Goal: Task Accomplishment & Management: Manage account settings

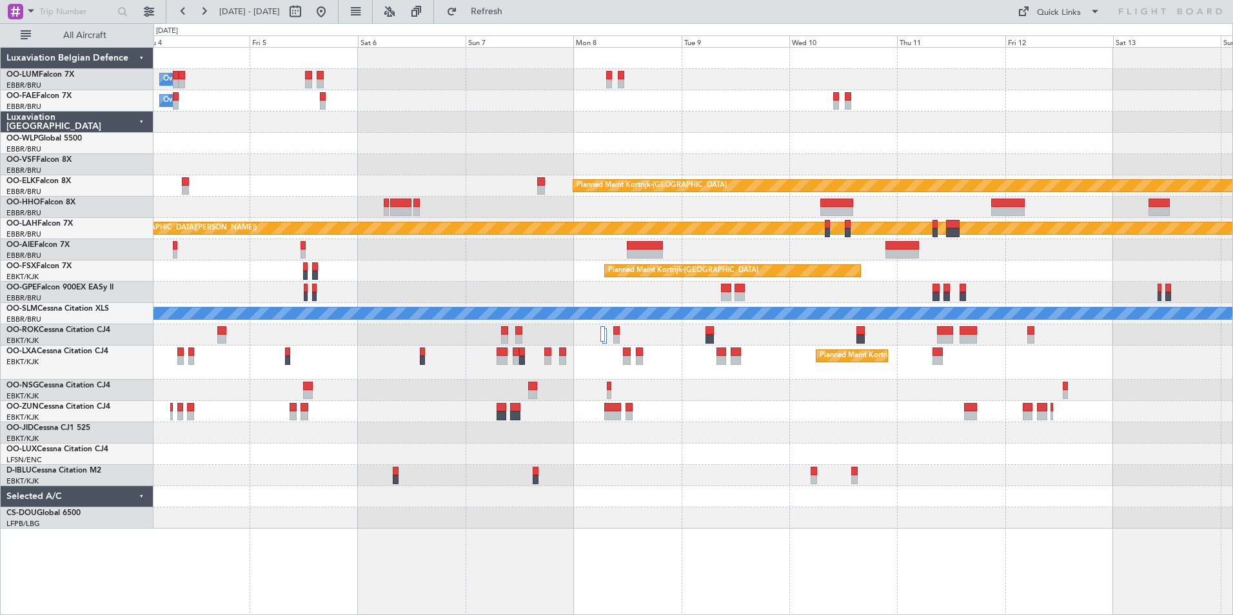
click at [348, 205] on div "Owner Melsbroek Air Base Planned Maint [GEOGRAPHIC_DATA] ([GEOGRAPHIC_DATA]) Ow…" at bounding box center [693, 288] width 1079 height 481
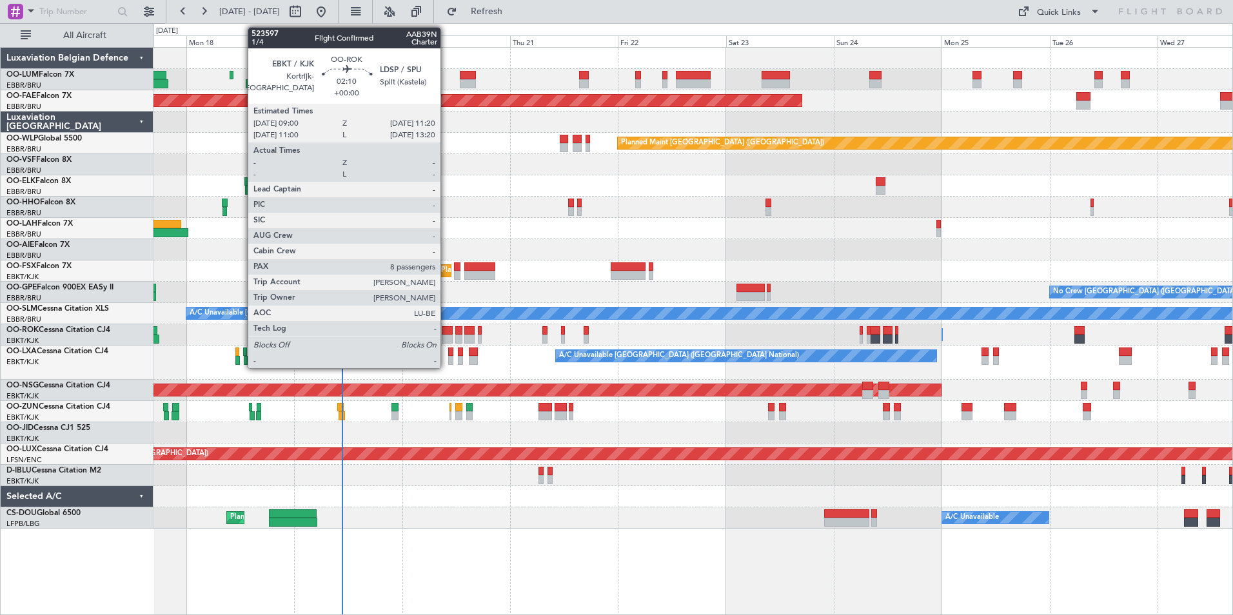
click at [446, 336] on div at bounding box center [447, 339] width 11 height 9
click at [447, 330] on div at bounding box center [447, 330] width 11 height 9
click at [446, 330] on div at bounding box center [447, 330] width 11 height 9
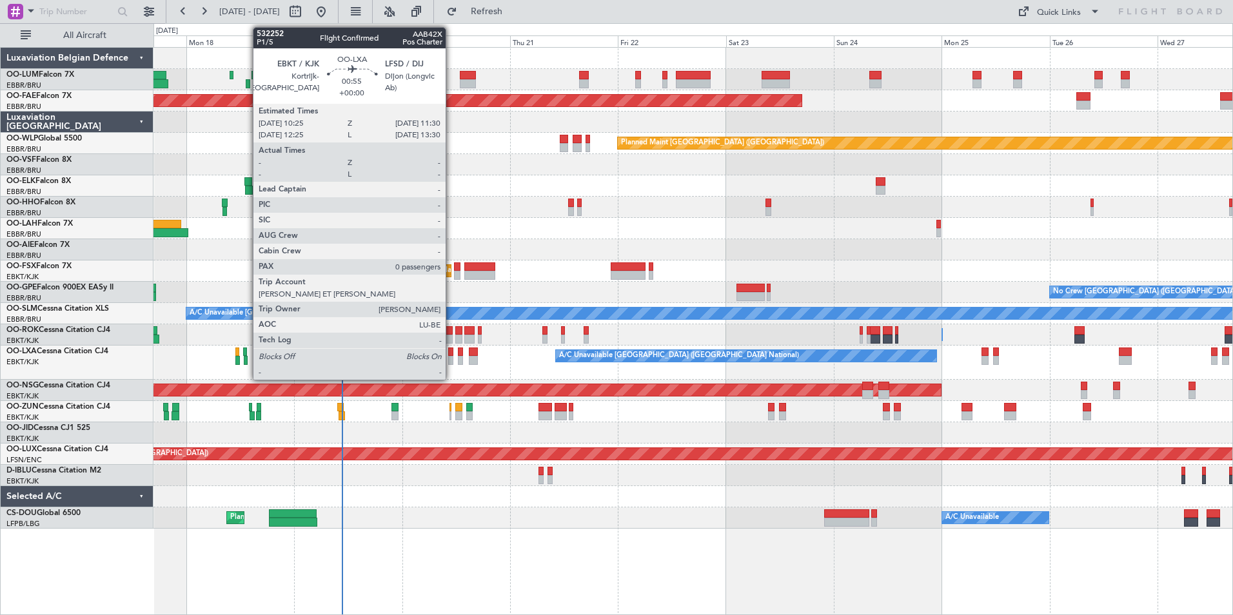
click at [452, 356] on div at bounding box center [450, 360] width 5 height 9
click at [450, 358] on div at bounding box center [450, 360] width 5 height 9
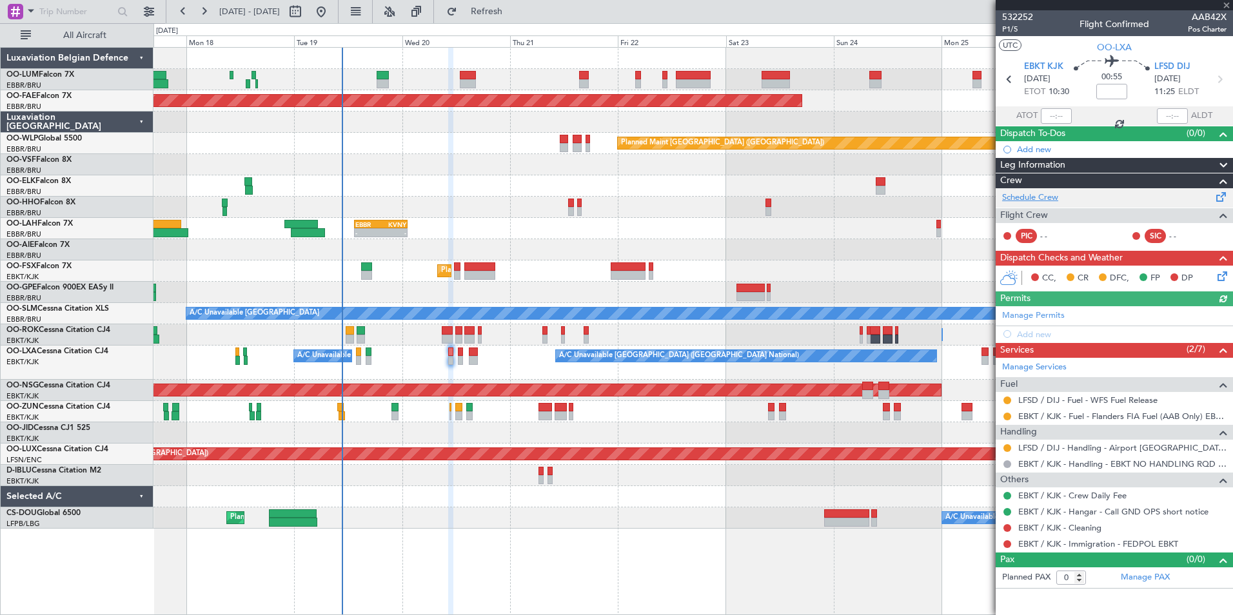
click at [1038, 193] on link "Schedule Crew" at bounding box center [1031, 198] width 56 height 13
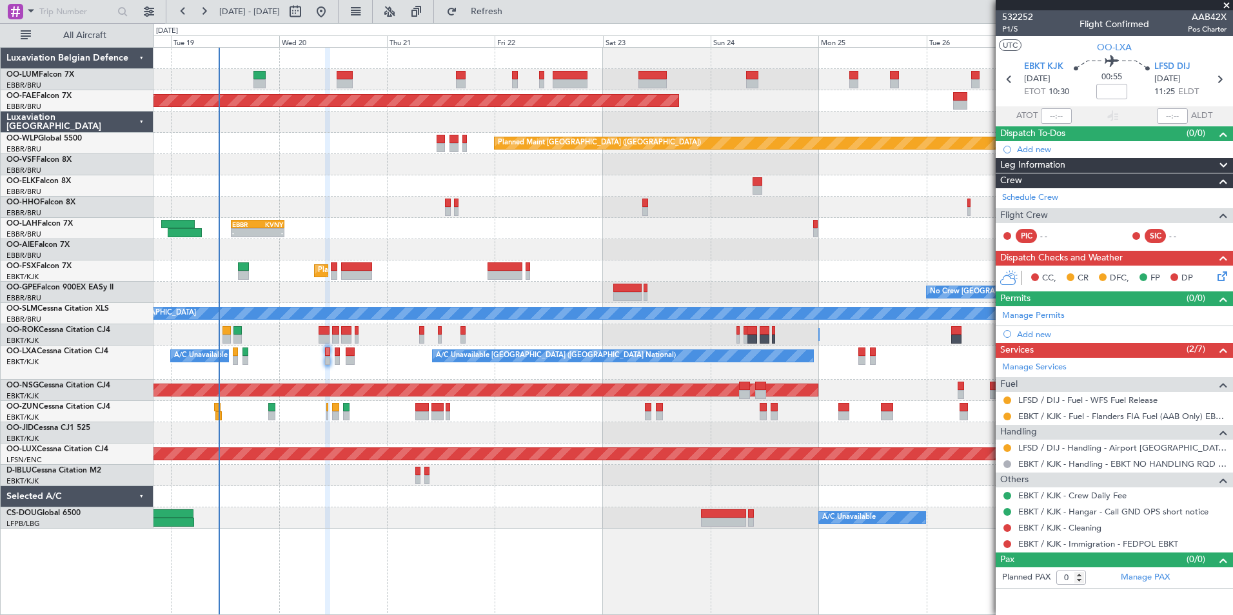
click at [529, 442] on div at bounding box center [693, 433] width 1079 height 21
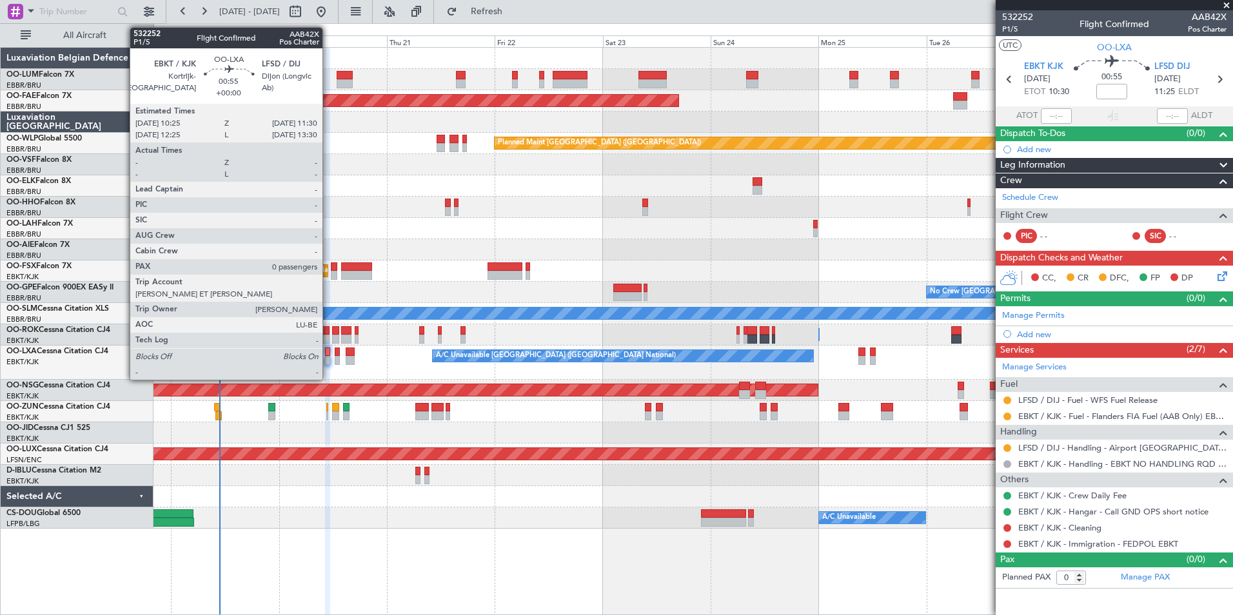
click at [328, 352] on div at bounding box center [327, 352] width 5 height 9
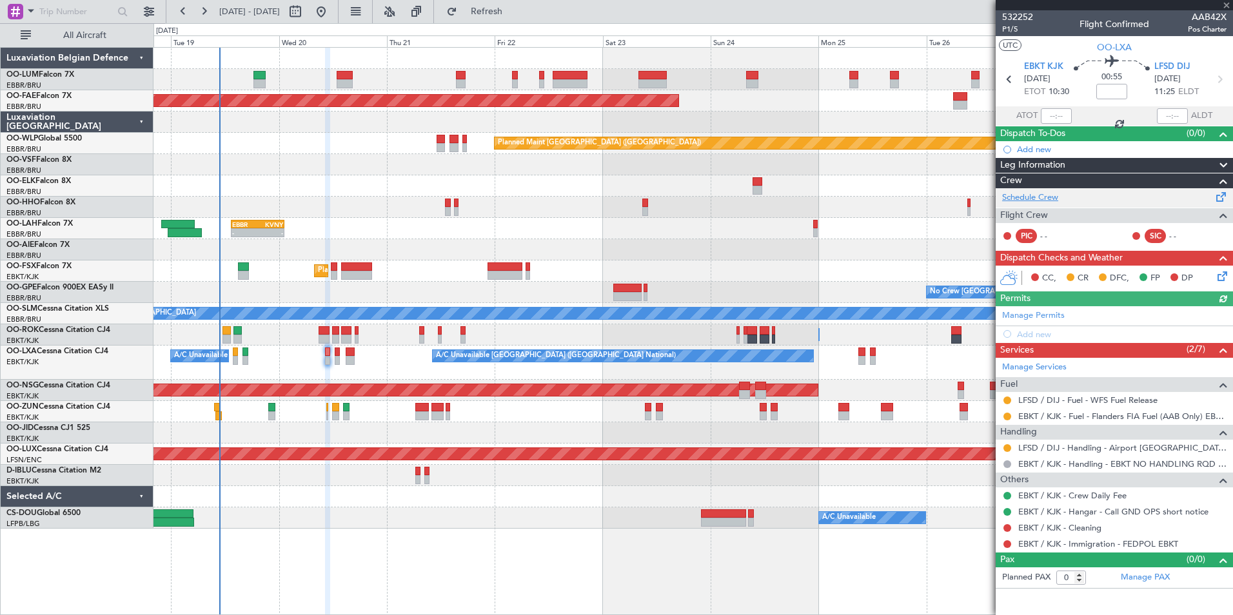
click at [1024, 193] on link "Schedule Crew" at bounding box center [1031, 198] width 56 height 13
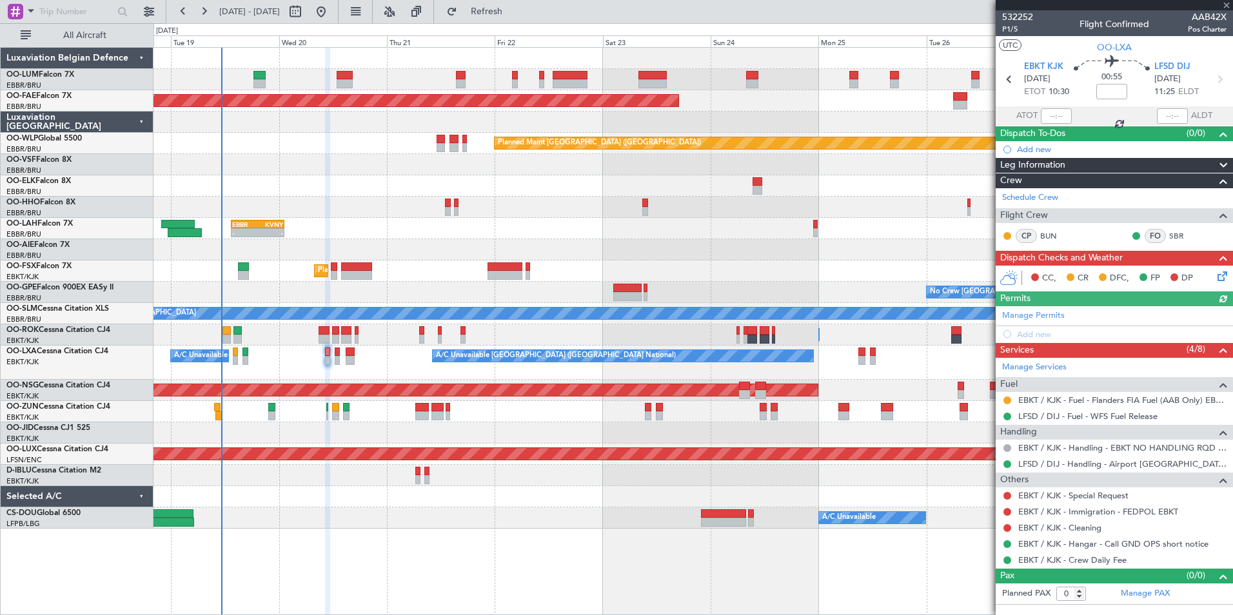
click at [1227, 1] on div at bounding box center [1114, 5] width 237 height 10
click at [1225, 5] on div at bounding box center [1114, 5] width 237 height 10
click at [1228, 5] on div at bounding box center [1114, 5] width 237 height 10
click at [1227, 5] on span at bounding box center [1227, 6] width 13 height 12
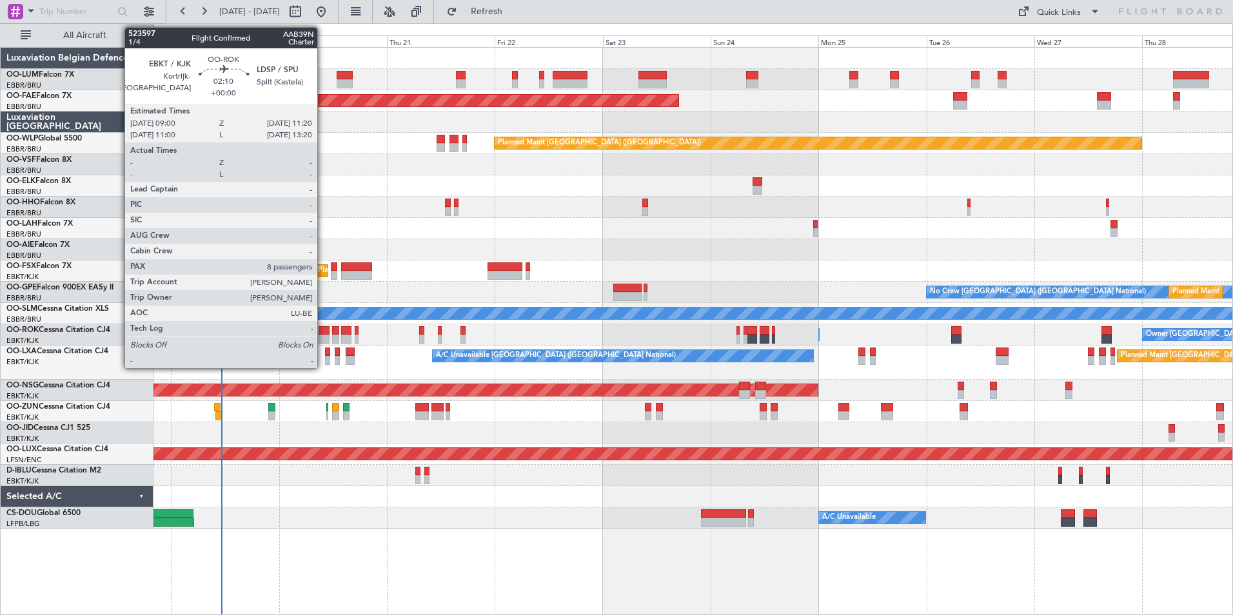
click at [324, 332] on div at bounding box center [324, 330] width 11 height 9
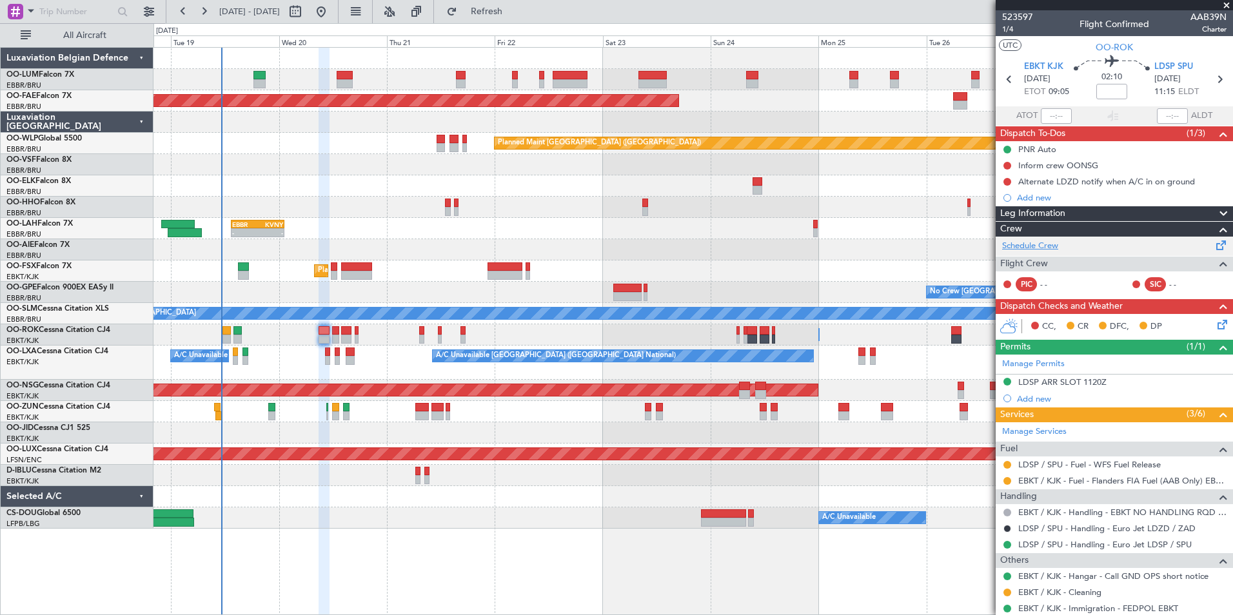
click at [1034, 245] on link "Schedule Crew" at bounding box center [1031, 246] width 56 height 13
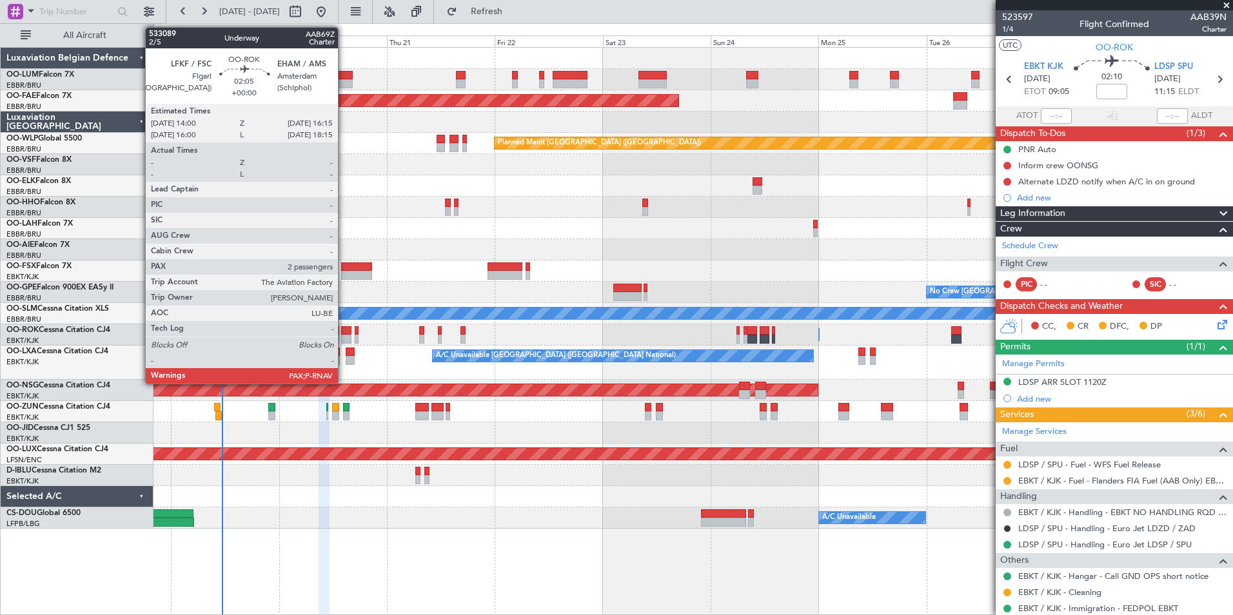
click at [344, 330] on div at bounding box center [346, 330] width 10 height 9
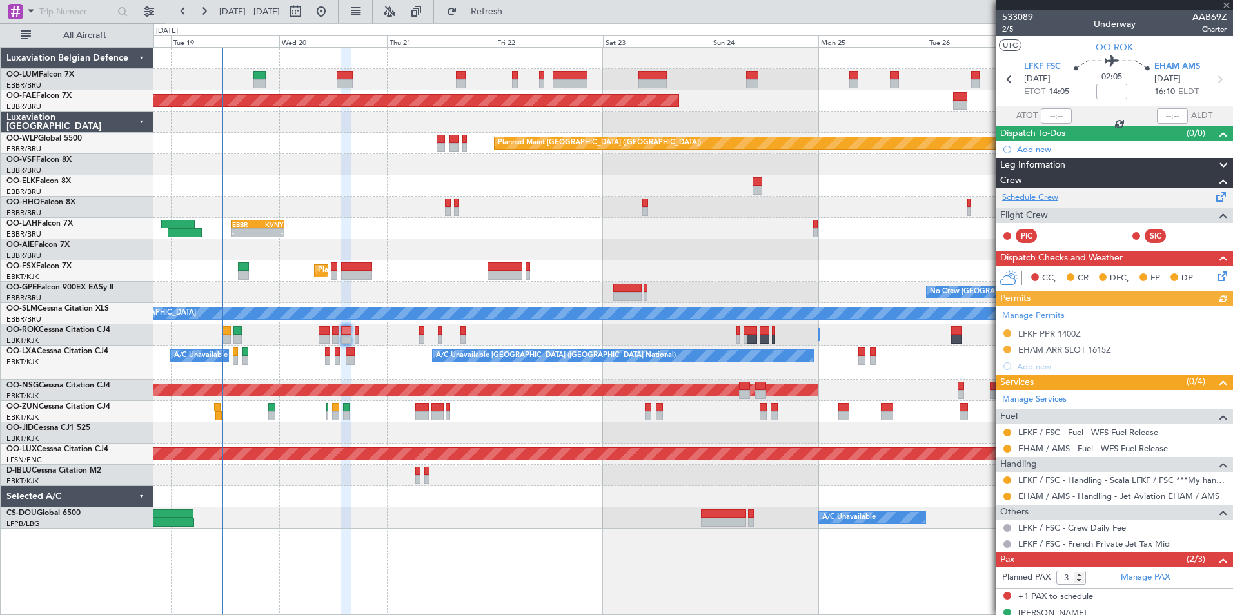
click at [1030, 195] on link "Schedule Crew" at bounding box center [1031, 198] width 56 height 13
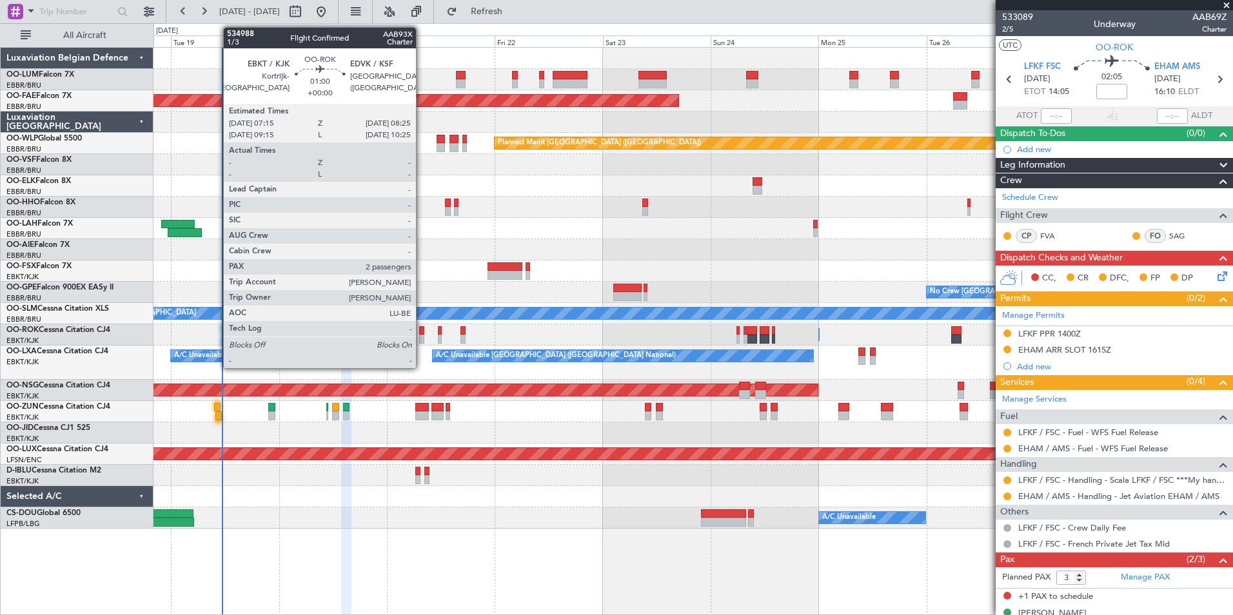
click at [422, 331] on div at bounding box center [422, 330] width 6 height 9
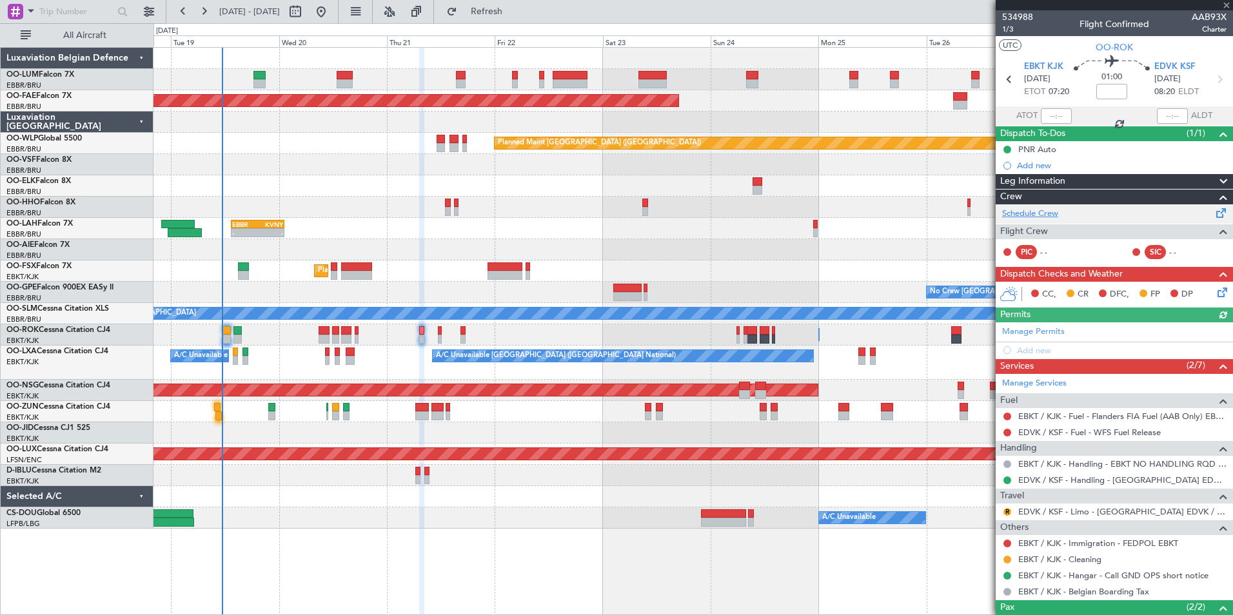
click at [1033, 211] on link "Schedule Crew" at bounding box center [1031, 214] width 56 height 13
click at [1228, 2] on span at bounding box center [1227, 6] width 13 height 12
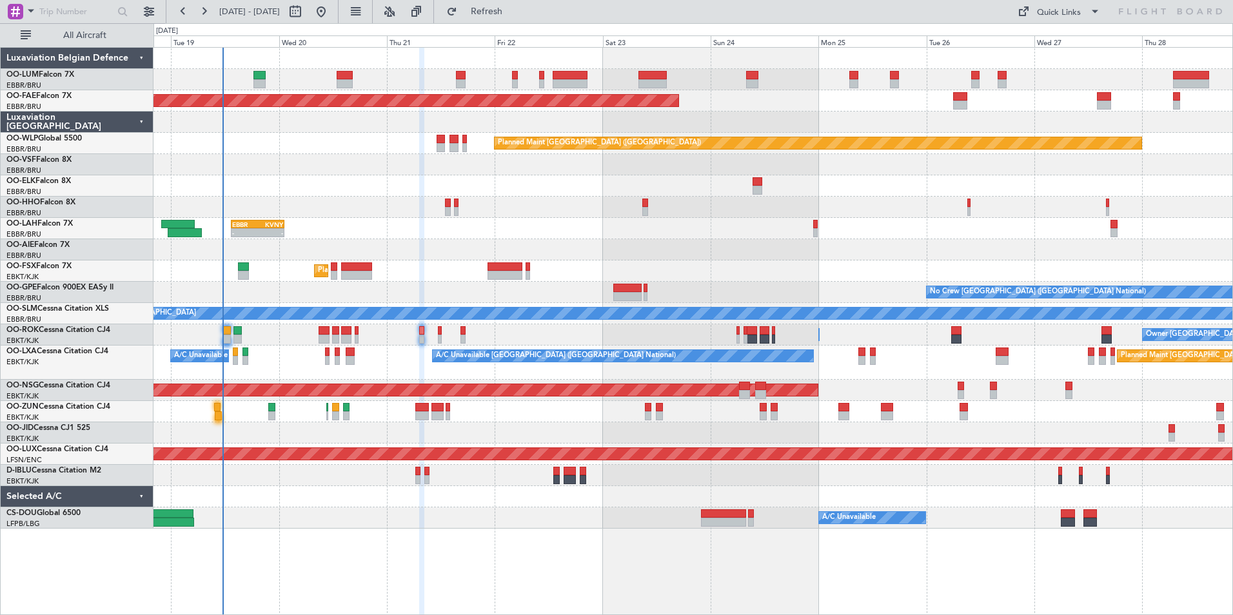
type input "0"
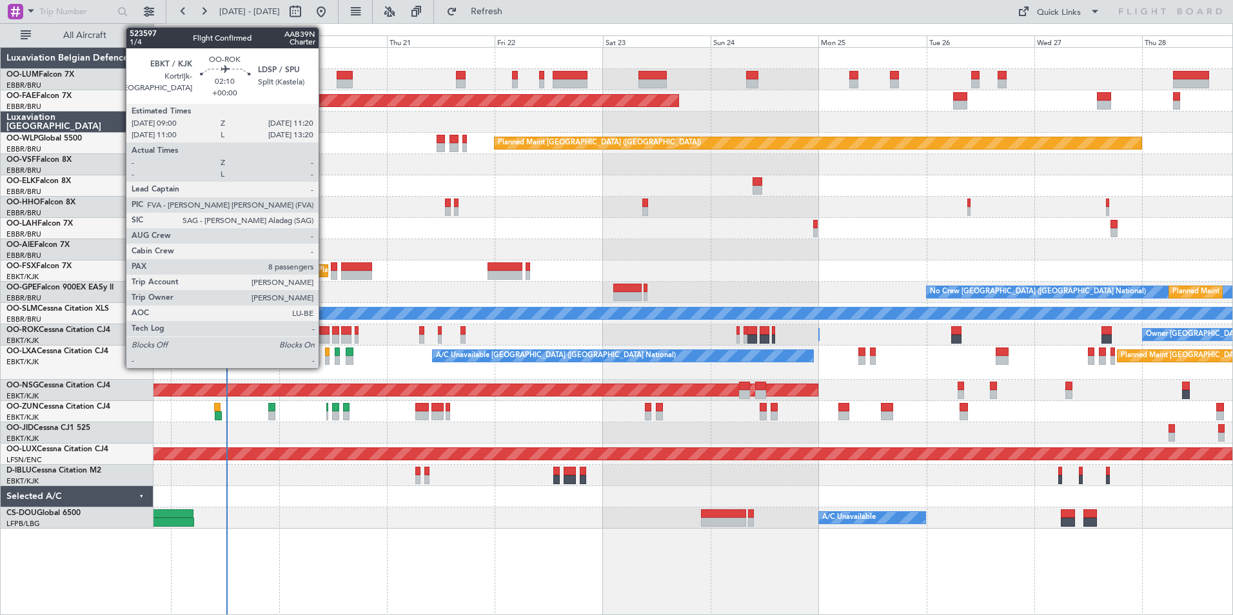
click at [325, 332] on div at bounding box center [324, 330] width 11 height 9
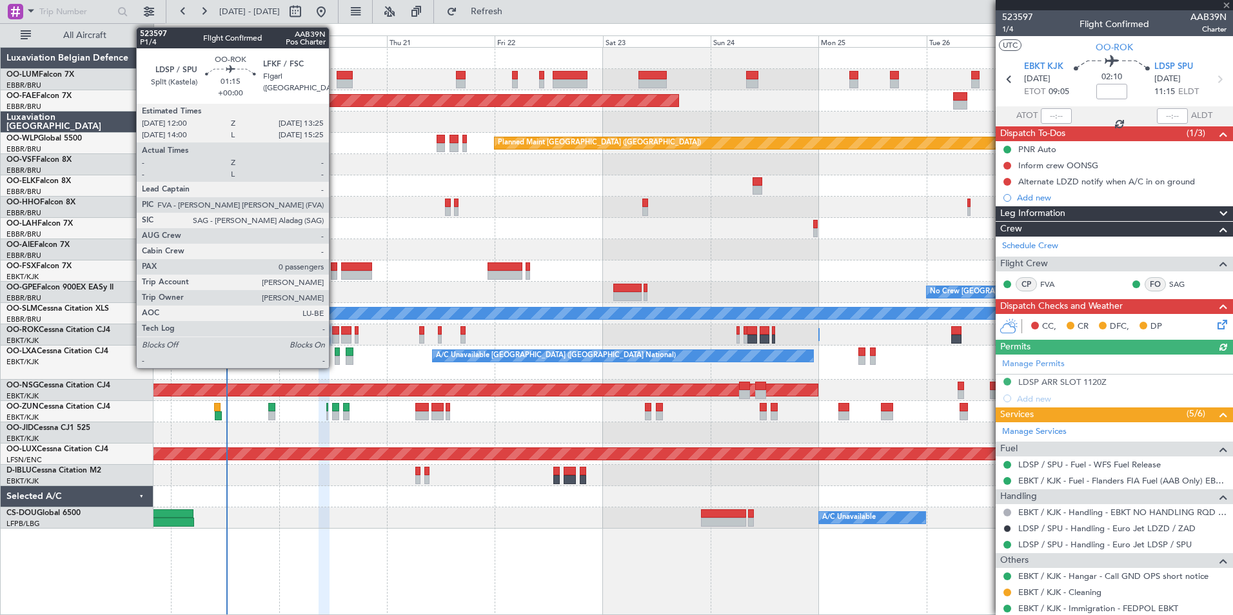
click at [335, 331] on div at bounding box center [335, 330] width 6 height 9
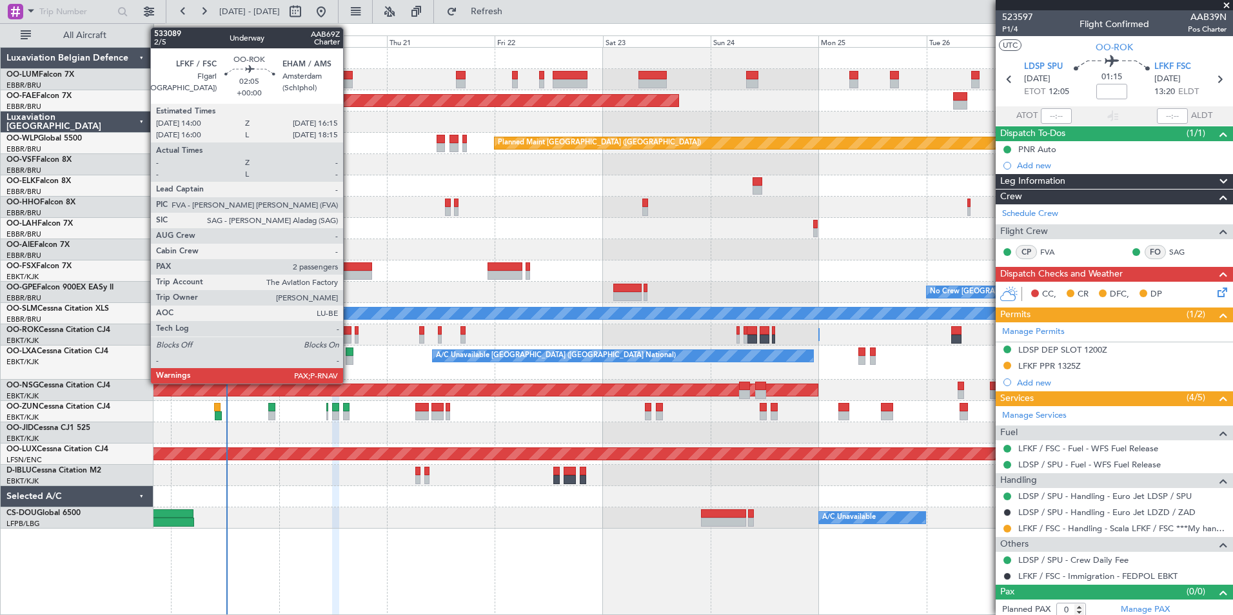
click at [346, 332] on div at bounding box center [346, 330] width 10 height 9
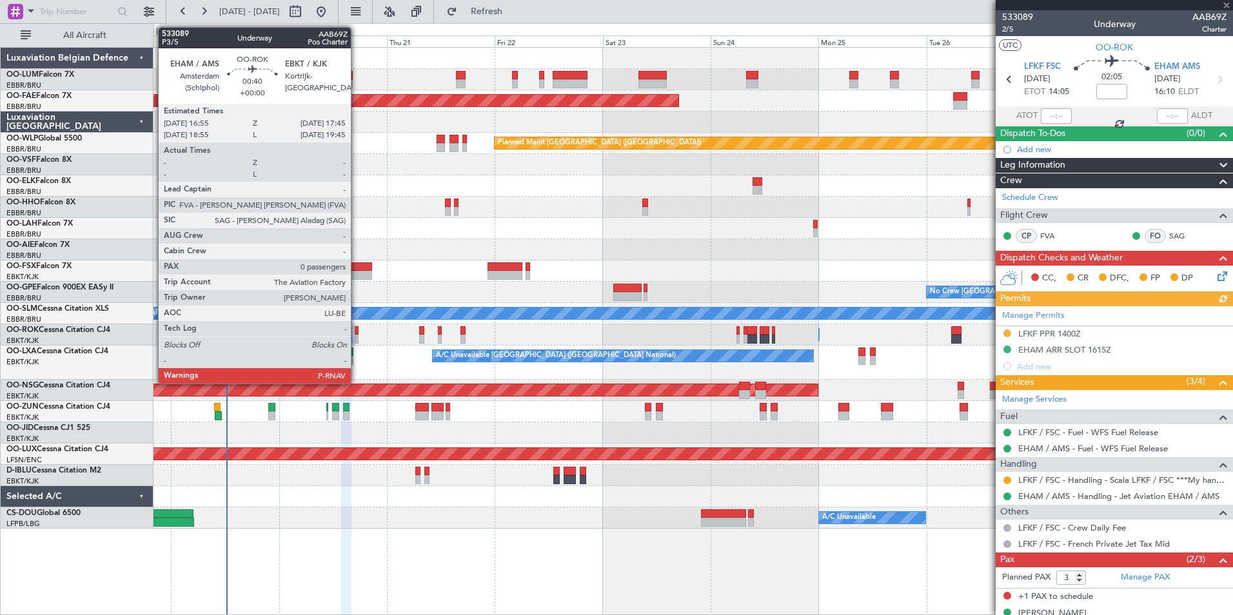
click at [357, 334] on div at bounding box center [357, 330] width 4 height 9
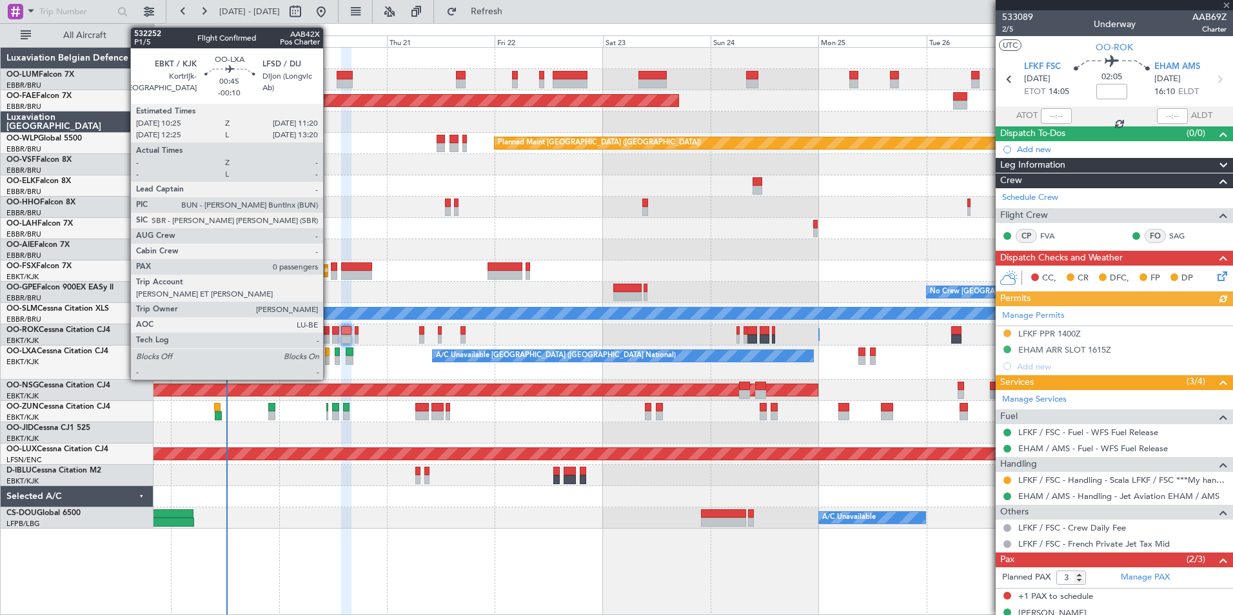
type input "0"
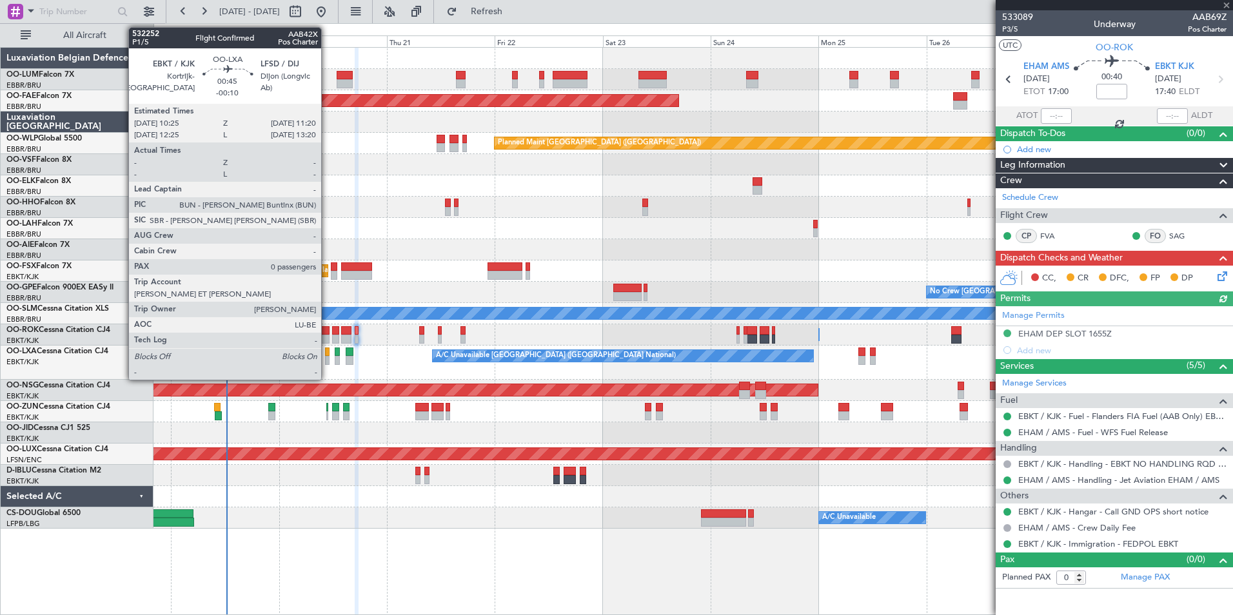
click at [327, 354] on div at bounding box center [327, 352] width 5 height 9
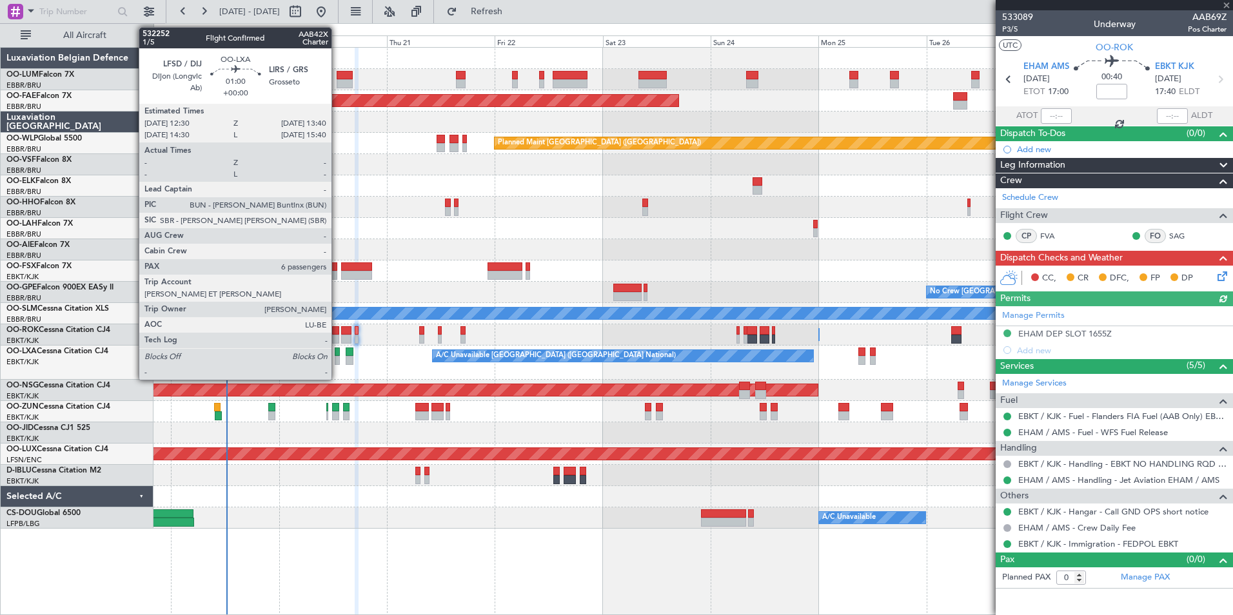
type input "-00:10"
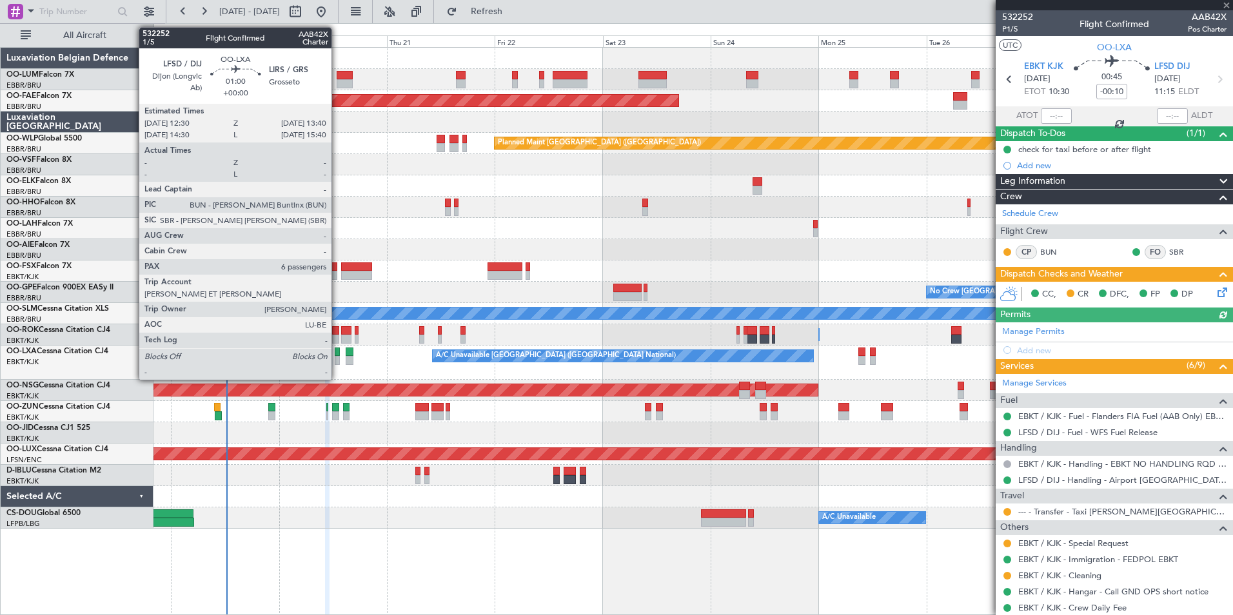
click at [337, 357] on div at bounding box center [338, 360] width 6 height 9
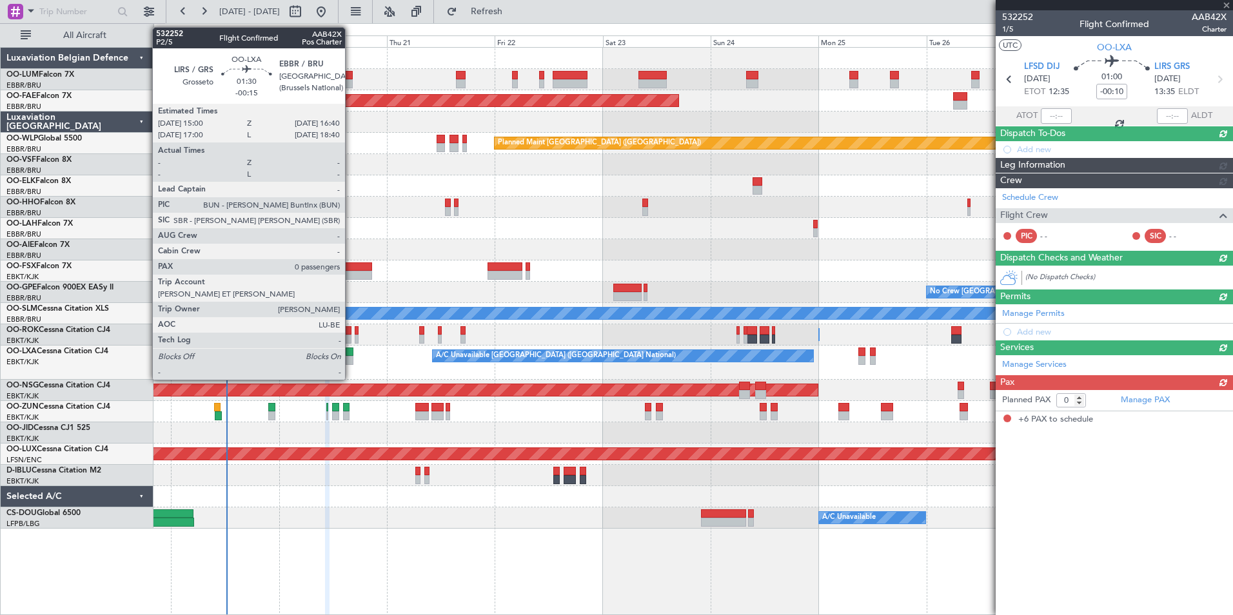
type input "6"
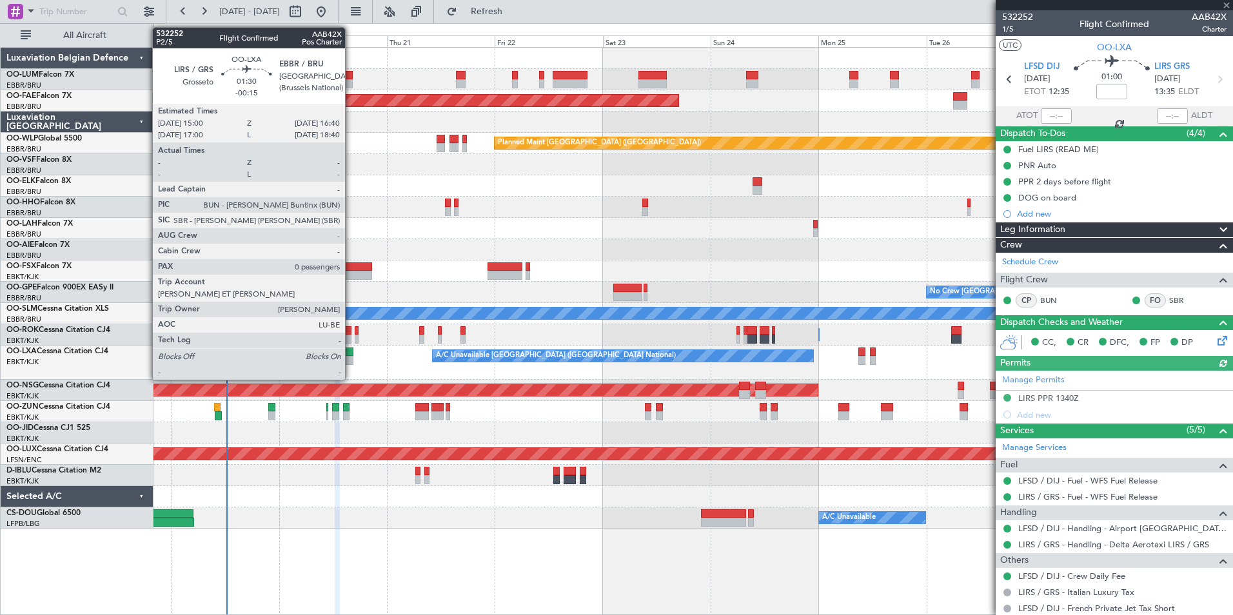
click at [351, 355] on div at bounding box center [350, 352] width 8 height 9
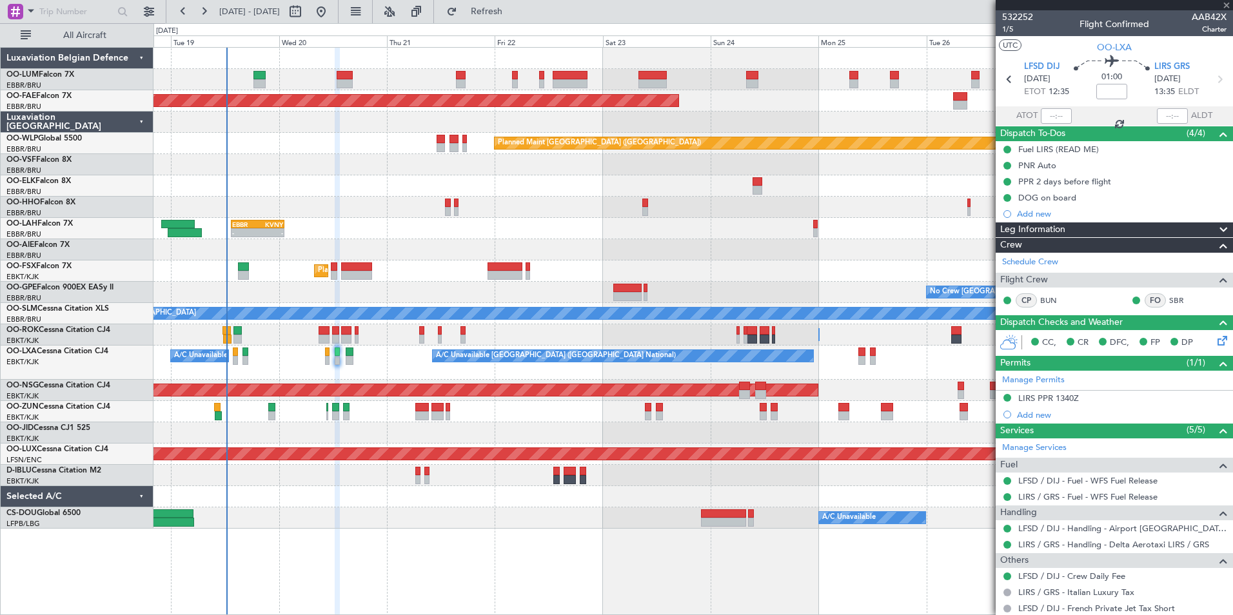
type input "-00:15"
type input "0"
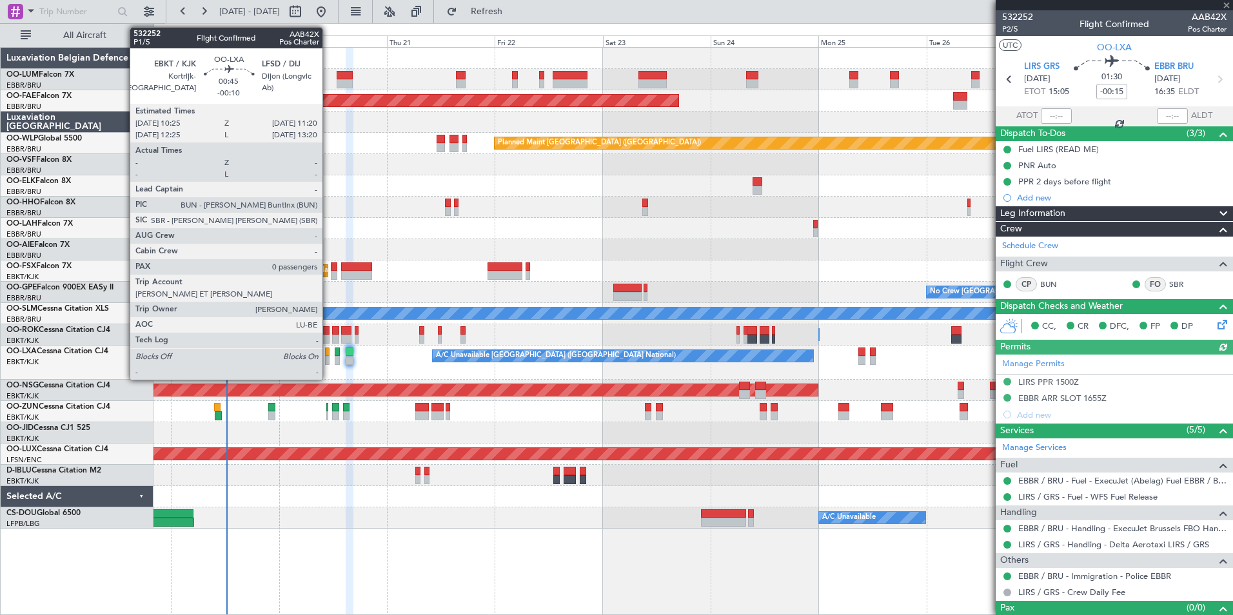
click at [328, 354] on div at bounding box center [327, 352] width 5 height 9
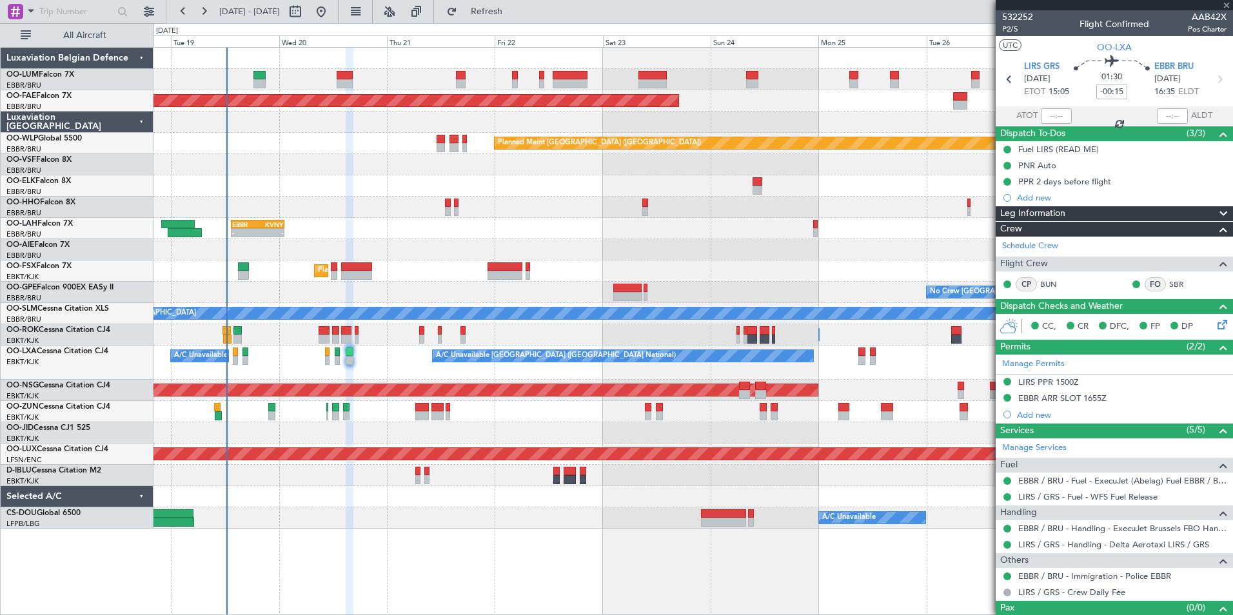
type input "-00:10"
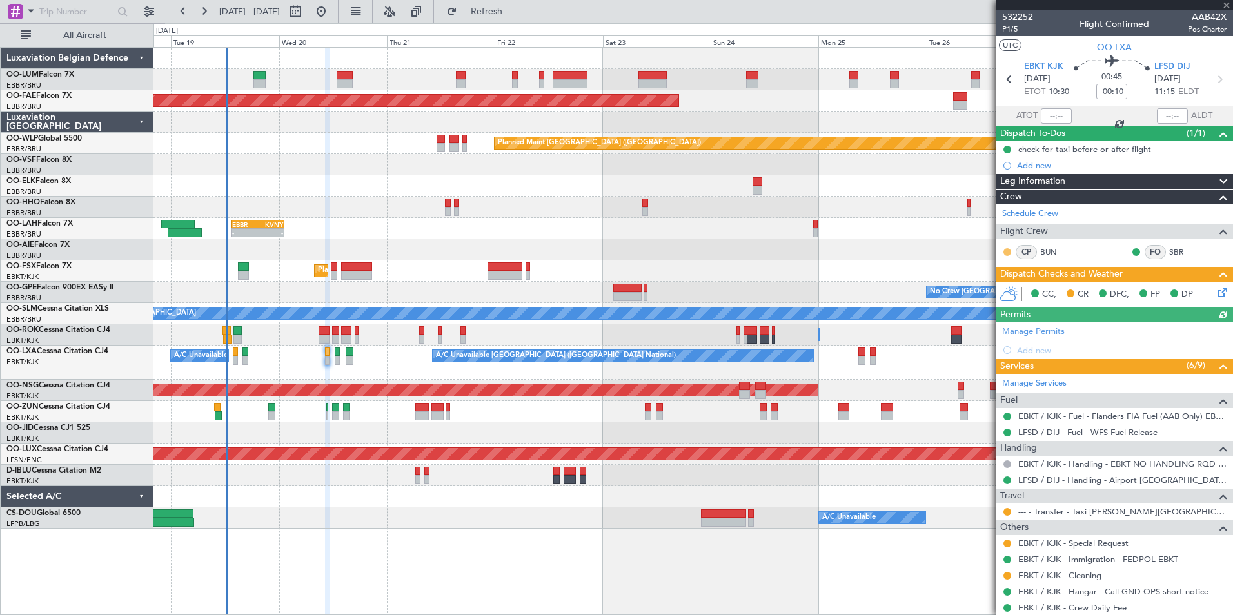
click at [1008, 251] on button at bounding box center [1008, 252] width 8 height 8
click at [973, 290] on span at bounding box center [974, 290] width 8 height 8
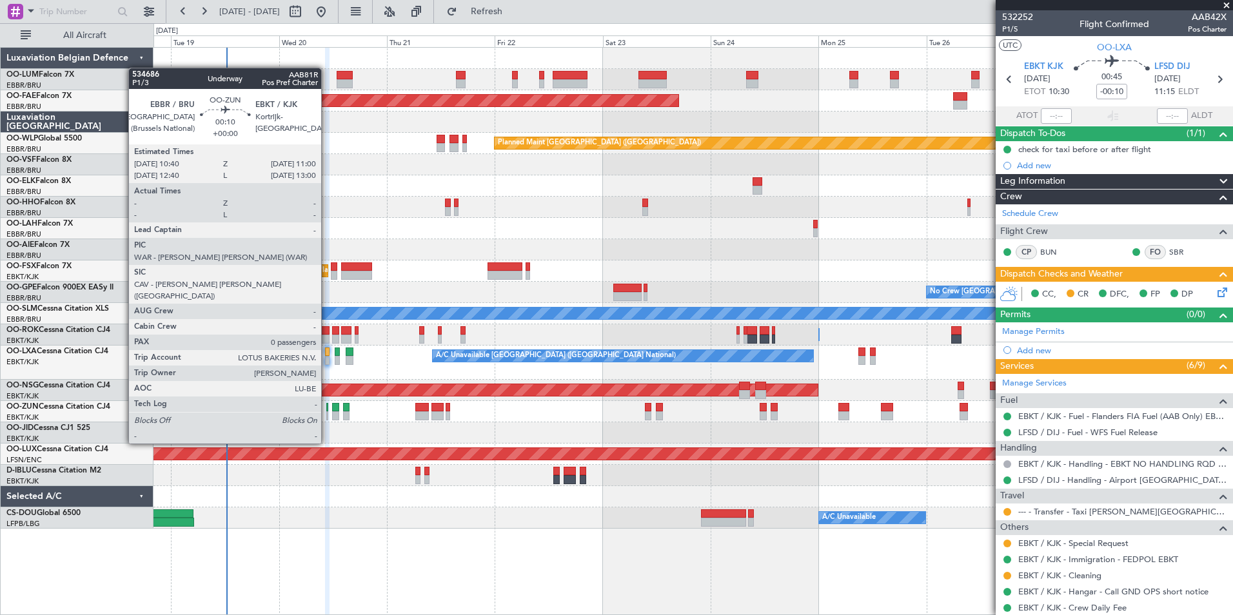
click at [327, 409] on div at bounding box center [327, 407] width 2 height 9
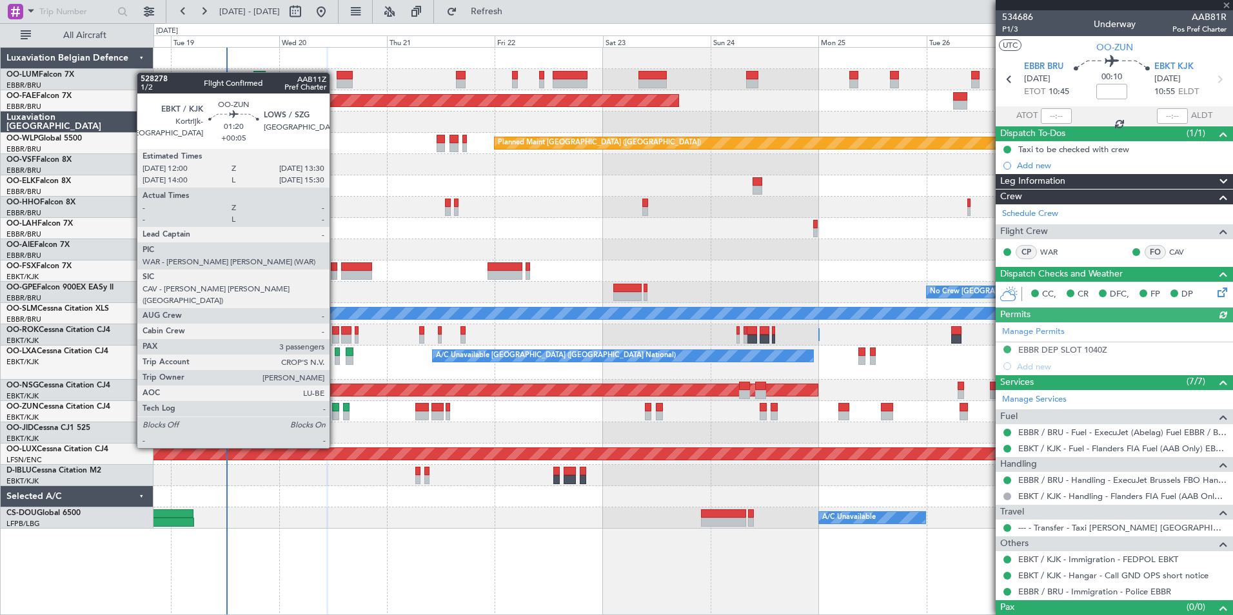
click at [335, 412] on div at bounding box center [335, 416] width 7 height 9
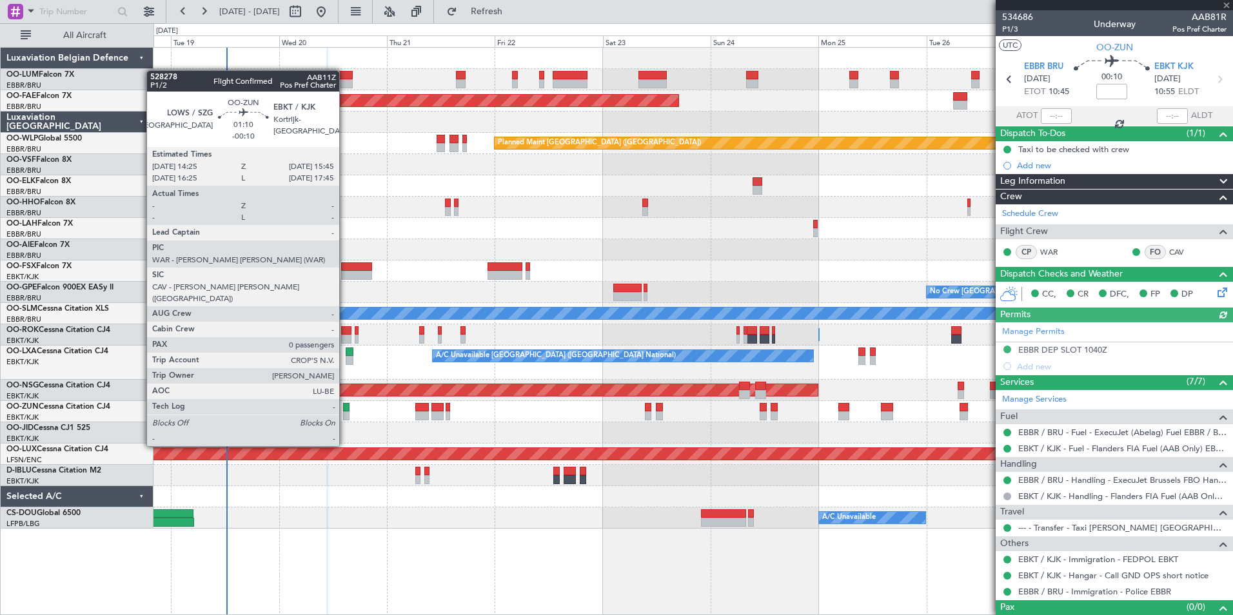
type input "+00:05"
type input "3"
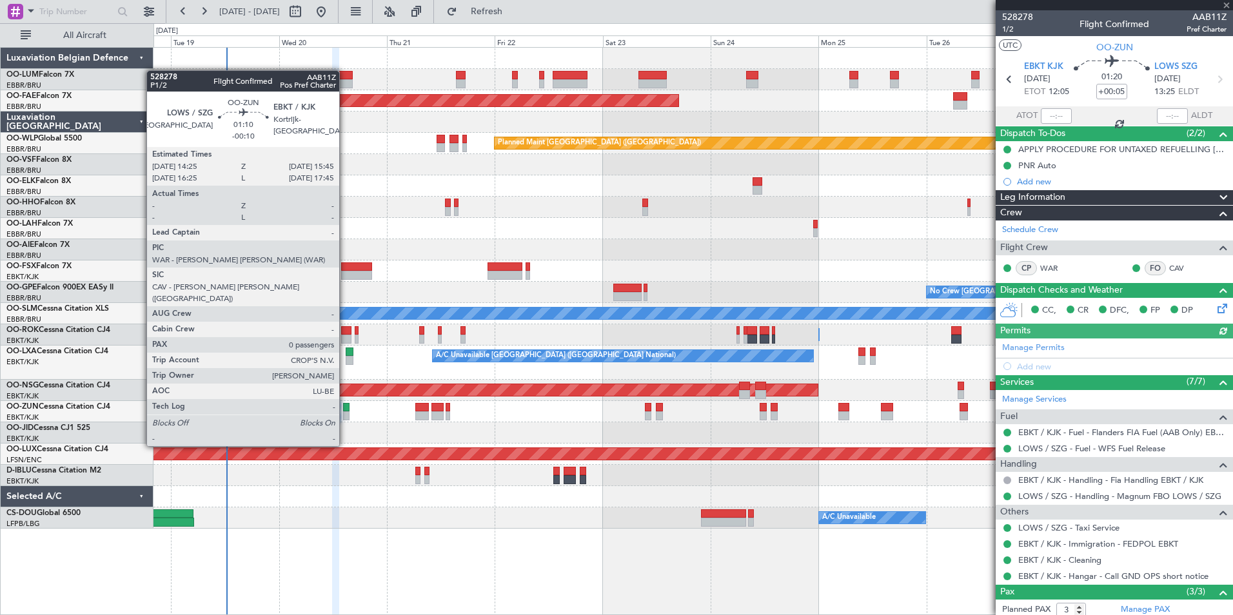
click at [345, 410] on div at bounding box center [346, 407] width 6 height 9
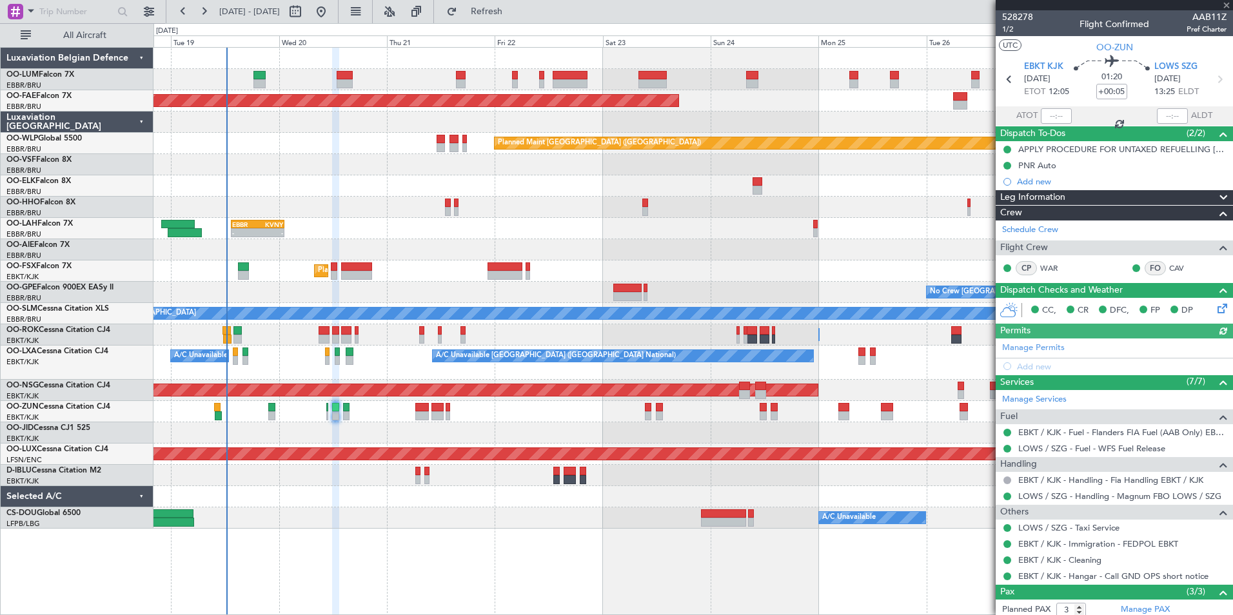
type input "-00:10"
type input "0"
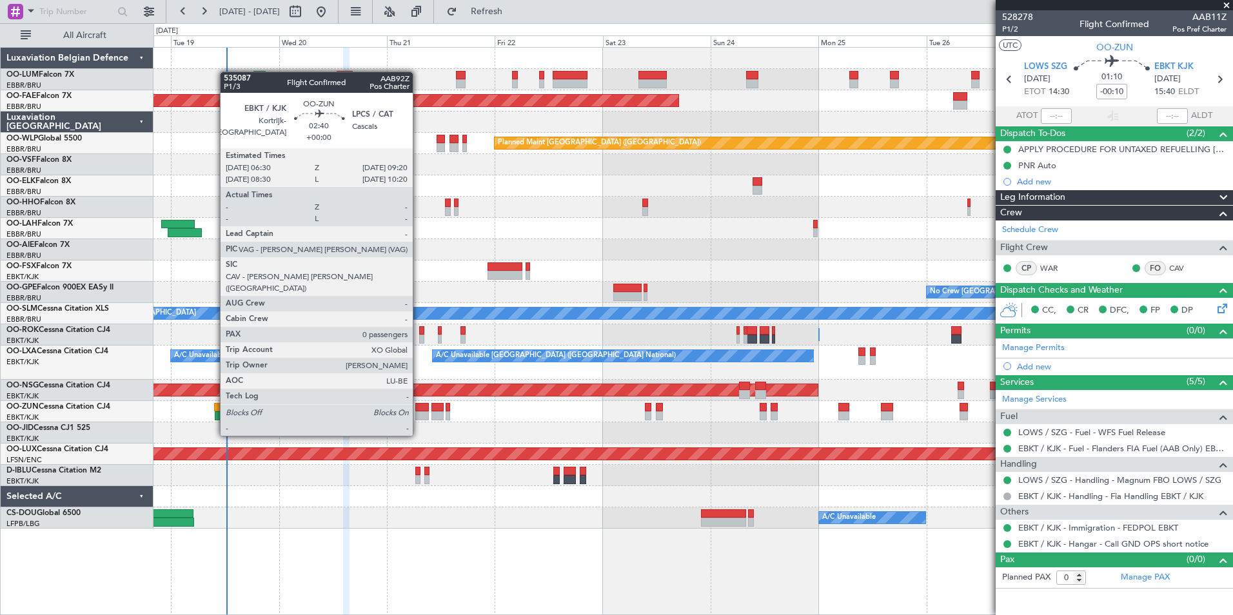
click at [419, 412] on div at bounding box center [421, 416] width 13 height 9
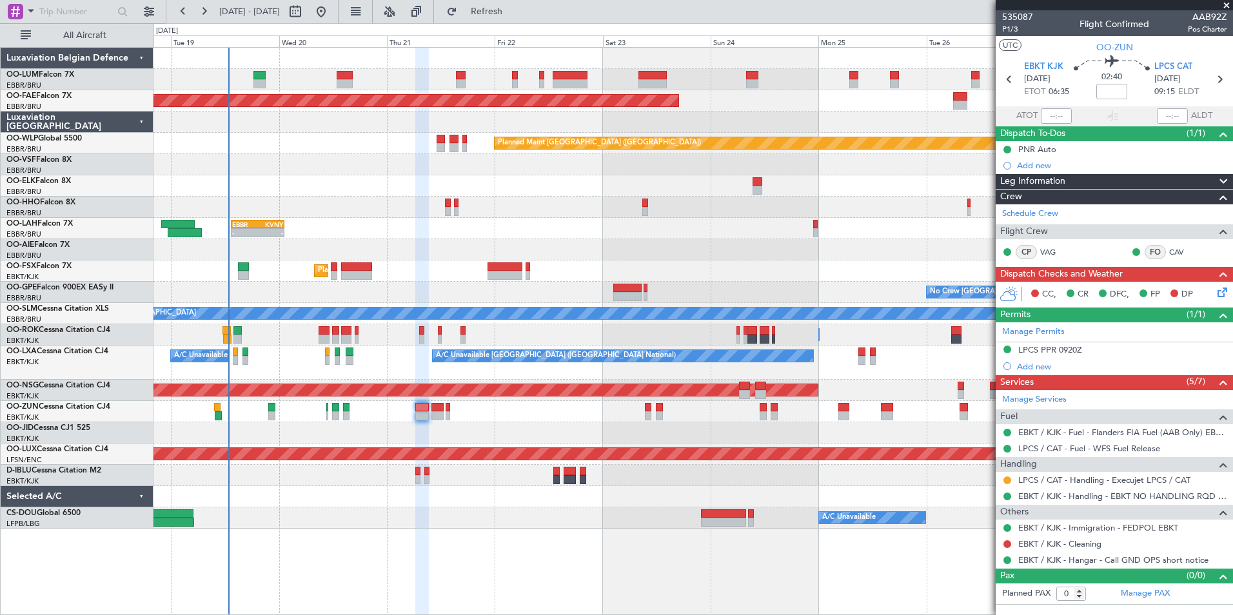
click at [1223, 4] on span at bounding box center [1227, 6] width 13 height 12
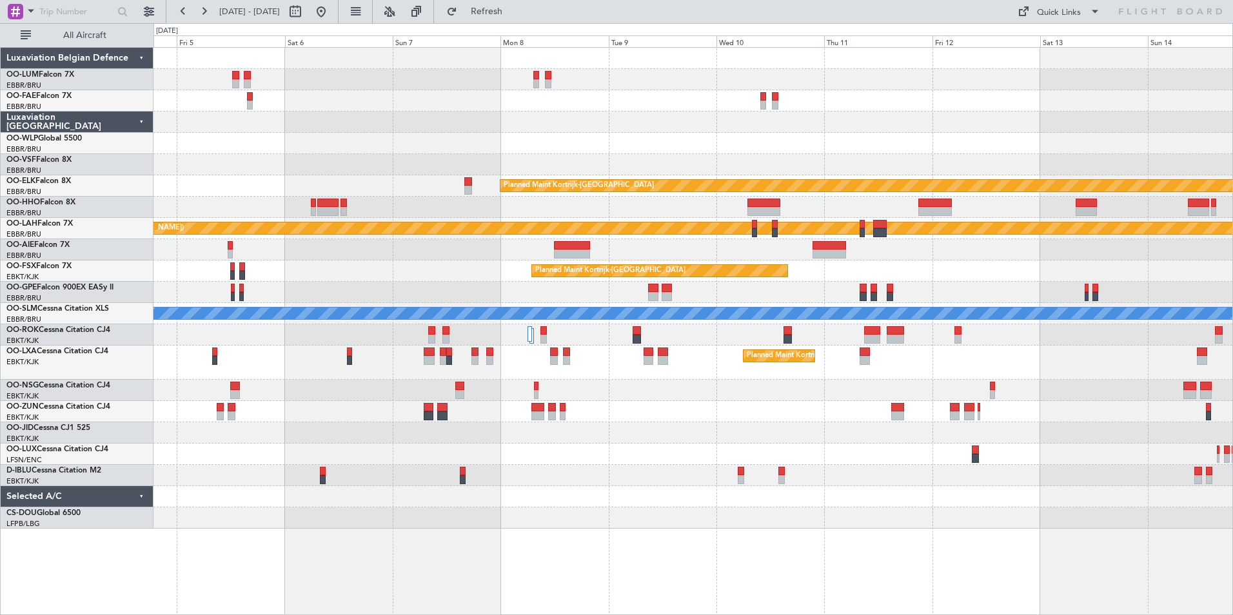
click at [0, 0] on html "18 Aug 2025 - 28 Aug 2025 Refresh Quick Links All Aircraft Owner Melsbroek Air …" at bounding box center [616, 307] width 1233 height 615
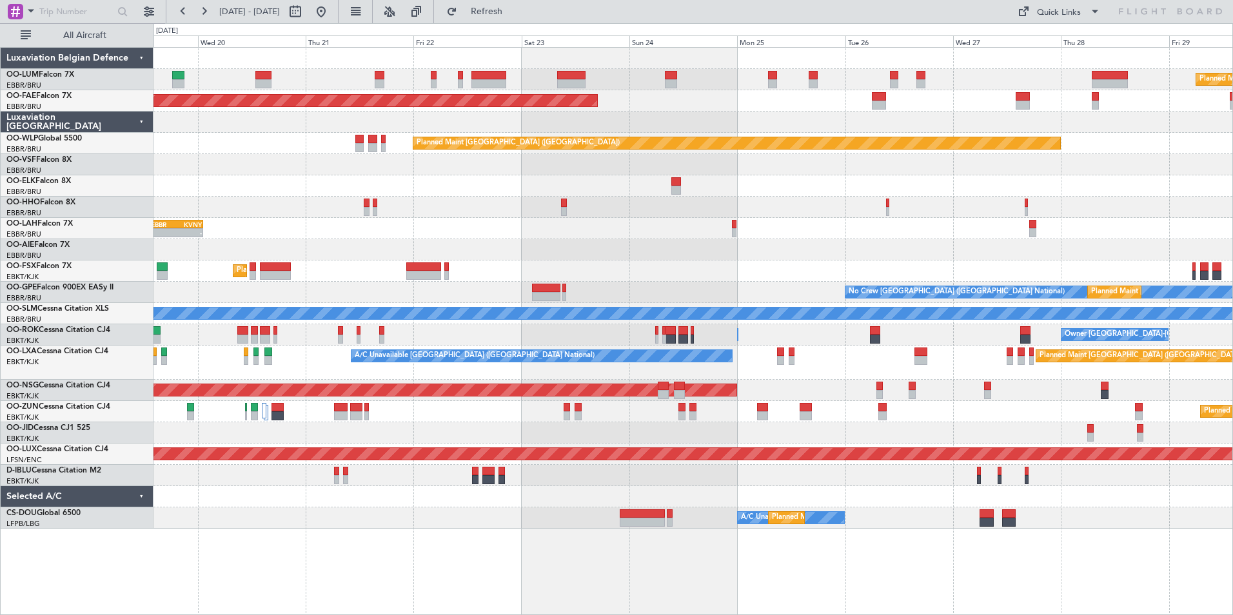
click at [1233, 113] on html "04 Sep 2025 - 14 Sep 2025 Refresh Quick Links All Aircraft Planned Maint Brusse…" at bounding box center [616, 307] width 1233 height 615
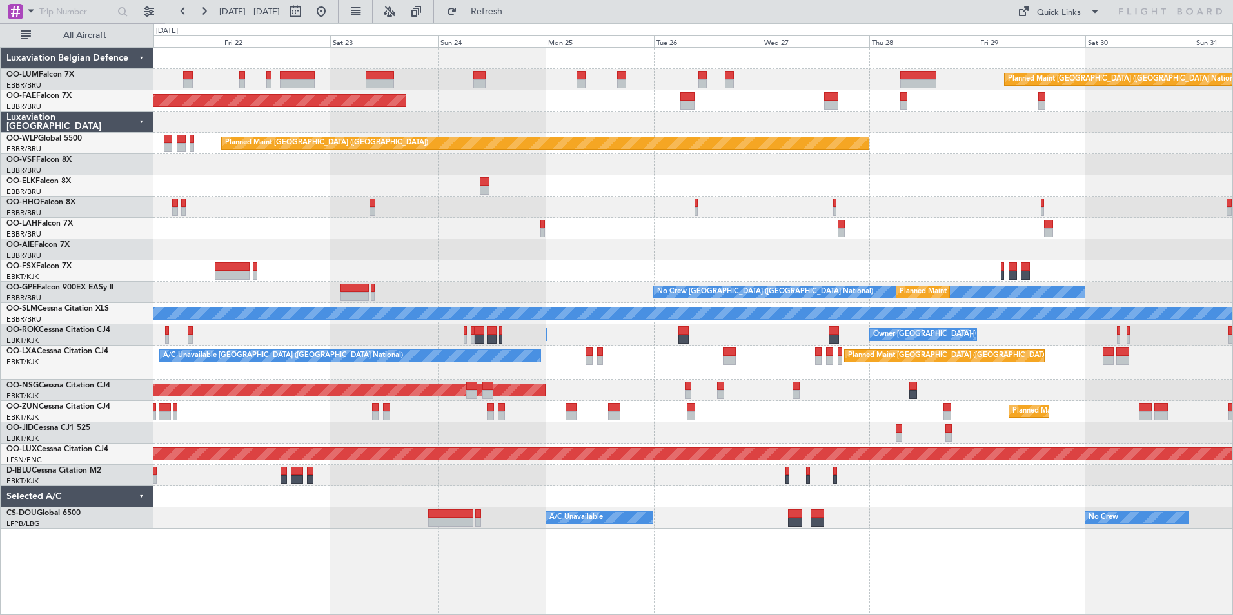
click at [556, 235] on div "EBBR 13:30 Z KVNY 01:15 Z - - Planned Maint Alton-st Louis (St Louis Regl)" at bounding box center [693, 228] width 1079 height 21
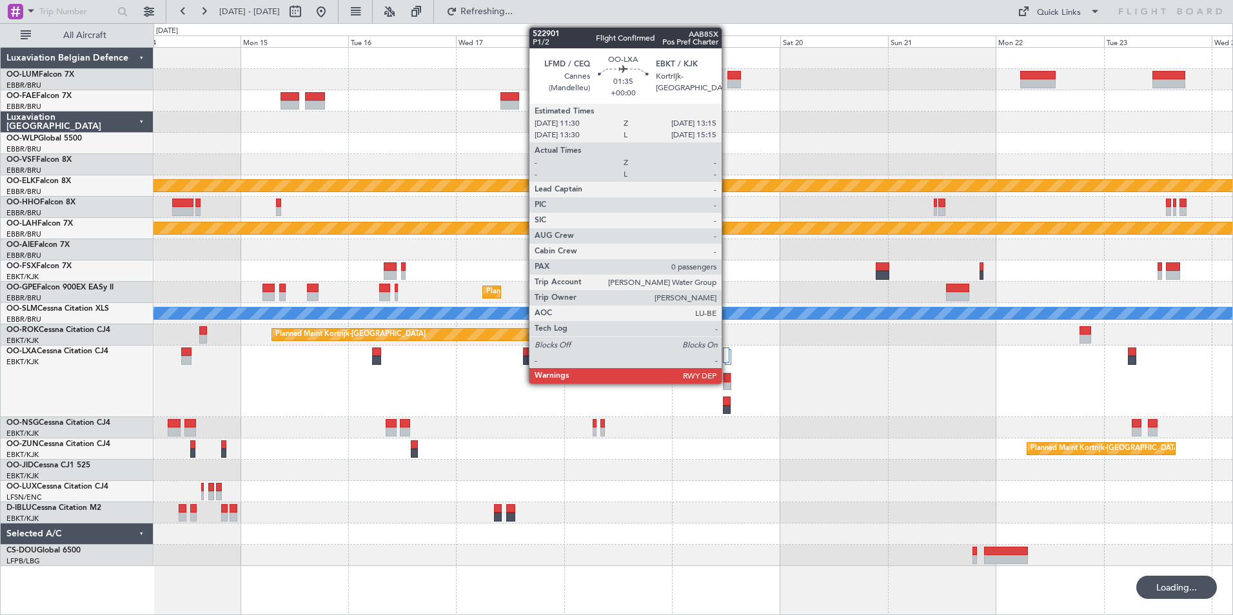
click at [728, 379] on div at bounding box center [727, 378] width 7 height 9
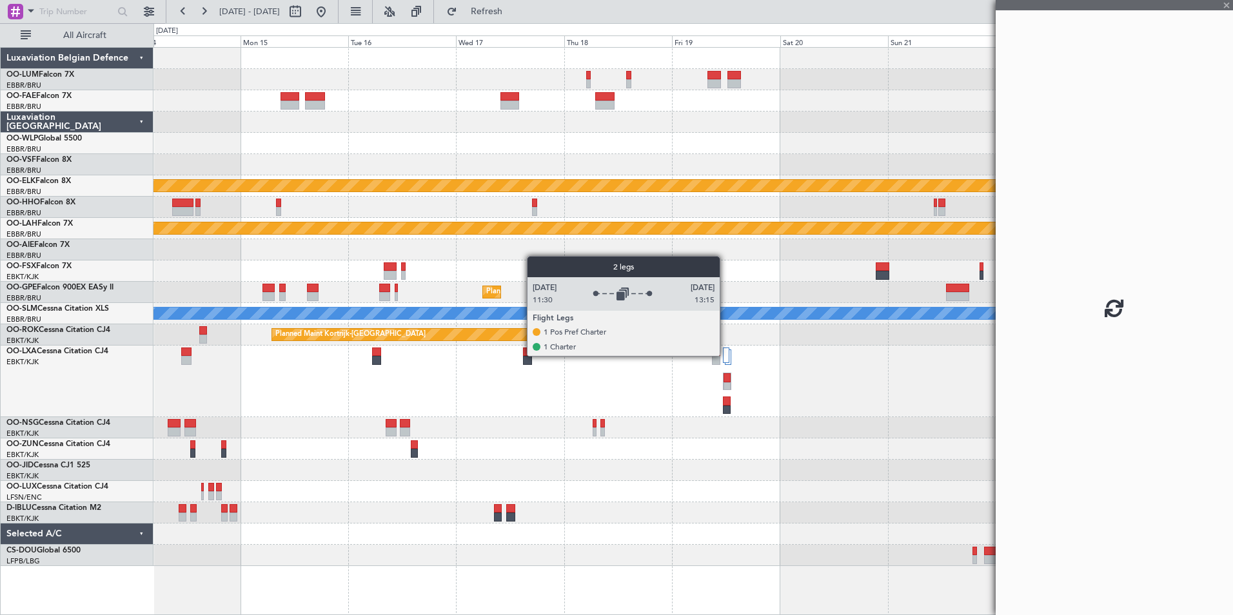
click at [726, 355] on div at bounding box center [726, 355] width 6 height 15
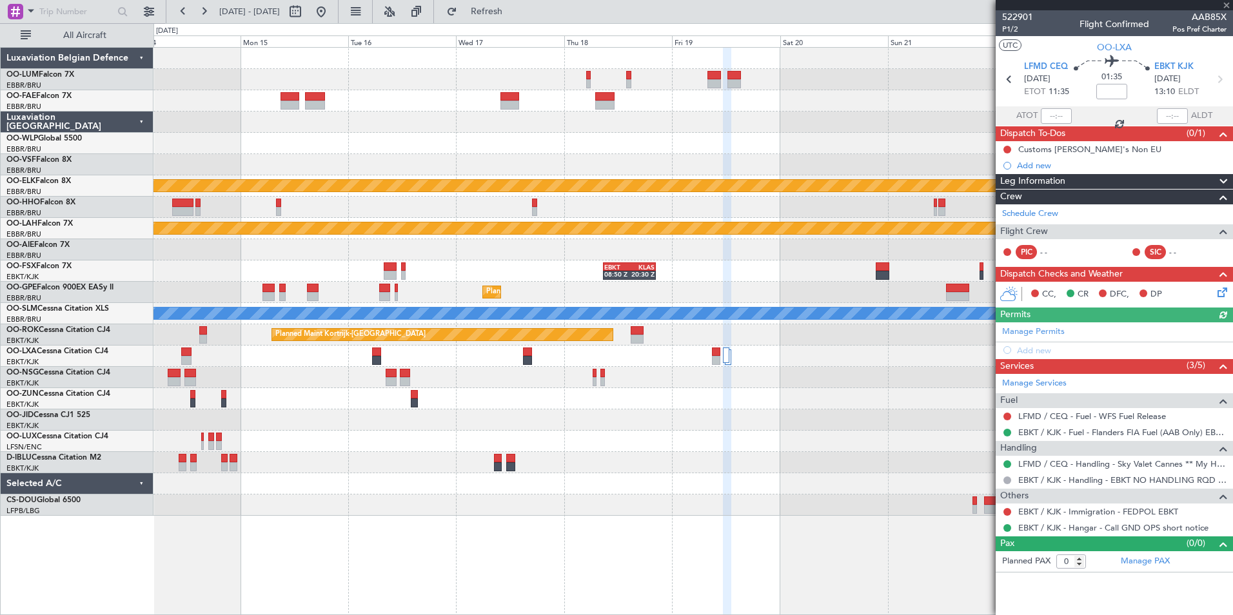
click at [1228, 6] on div at bounding box center [1114, 5] width 237 height 10
click at [1228, 5] on span at bounding box center [1227, 6] width 13 height 12
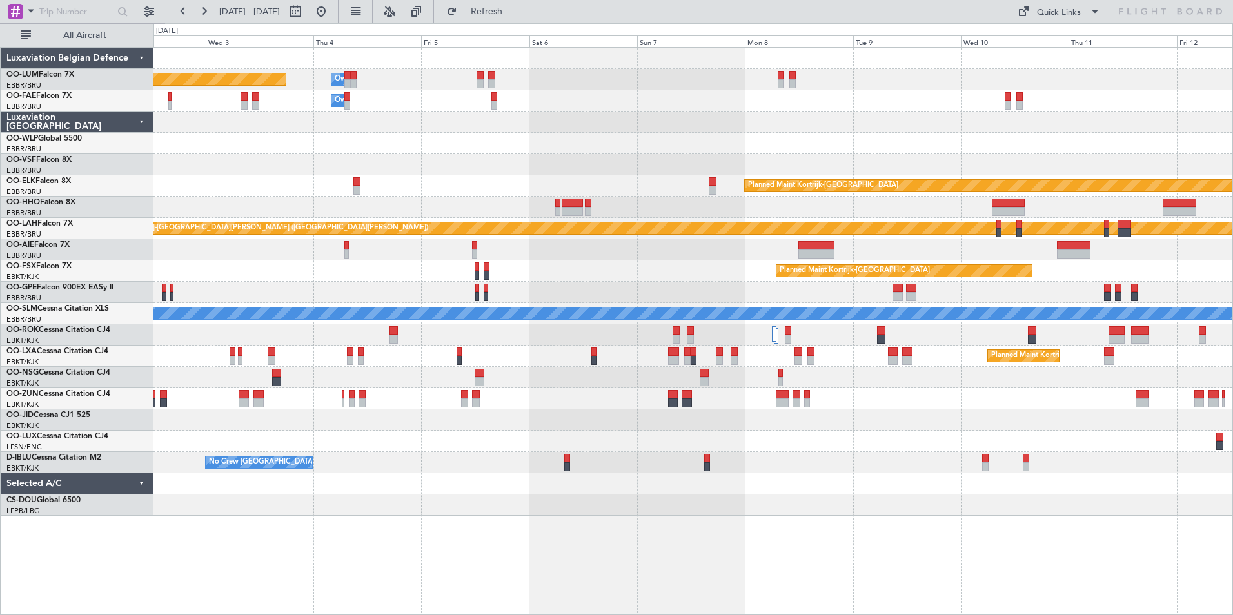
click at [1233, 79] on html "14 Sep 2025 - 24 Sep 2025 Refresh Quick Links All Aircraft Owner Melsbroek Air …" at bounding box center [616, 307] width 1233 height 615
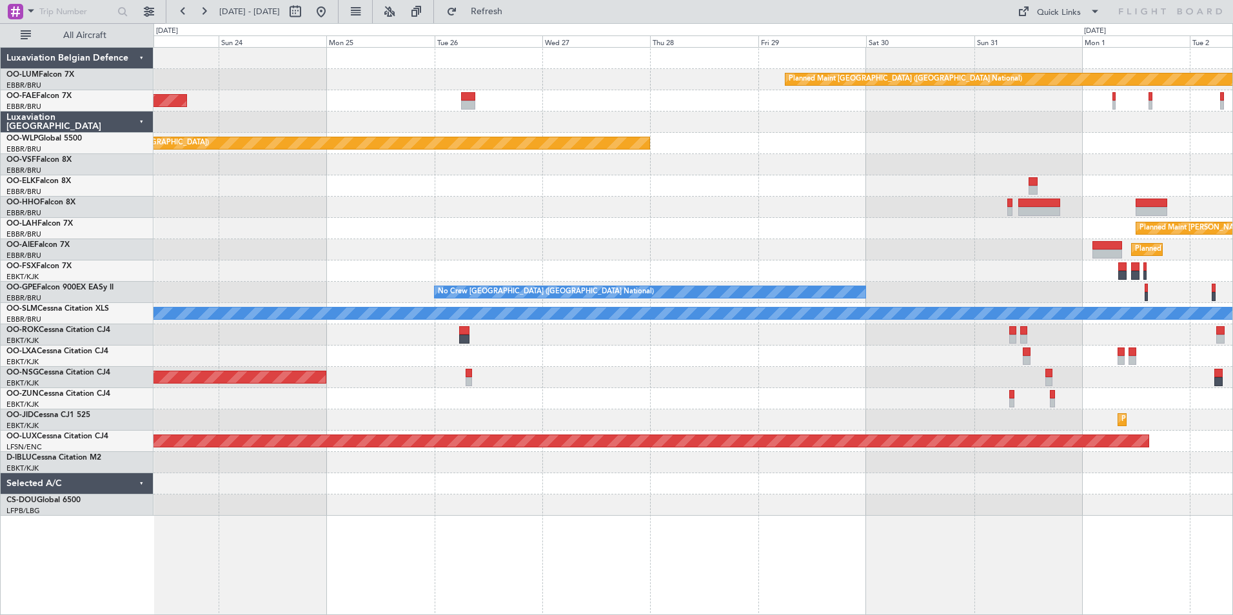
click at [1233, 126] on html "02 Sep 2025 - 12 Sep 2025 Refresh Quick Links All Aircraft Planned Maint Brusse…" at bounding box center [616, 307] width 1233 height 615
